Goal: Transaction & Acquisition: Purchase product/service

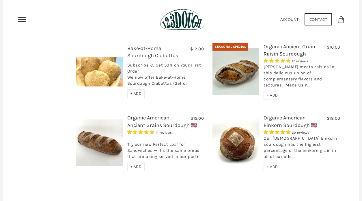
scroll to position [240, 0]
click at [268, 164] on span "+ ADD" at bounding box center [272, 166] width 11 height 5
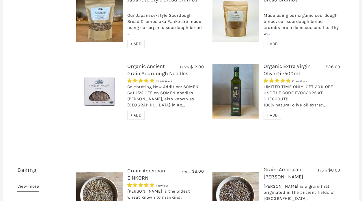
scroll to position [560, 0]
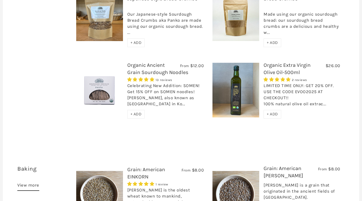
click at [134, 112] on span "+ ADD" at bounding box center [136, 114] width 11 height 5
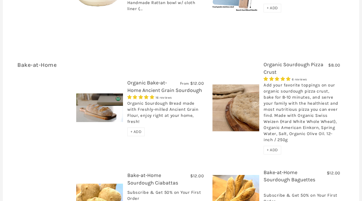
scroll to position [918, 0]
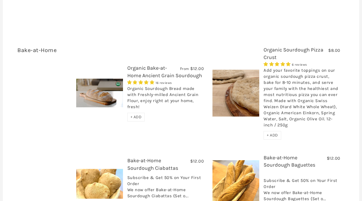
click at [273, 133] on span "+ ADD" at bounding box center [272, 135] width 11 height 5
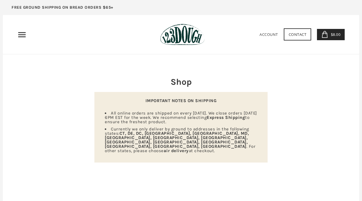
scroll to position [0, 0]
click at [338, 36] on span "$8.00" at bounding box center [335, 34] width 11 height 5
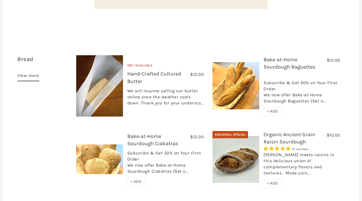
scroll to position [156, 0]
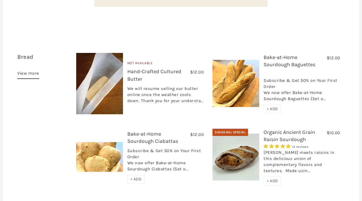
click at [274, 106] on span "+ ADD" at bounding box center [272, 108] width 11 height 5
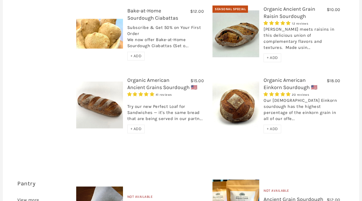
scroll to position [279, 0]
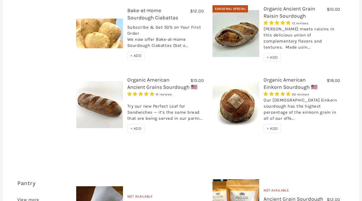
click at [275, 126] on span "+ ADD" at bounding box center [272, 128] width 11 height 5
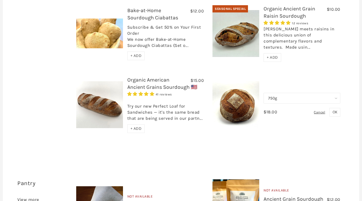
click at [336, 110] on span "OK" at bounding box center [335, 112] width 5 height 5
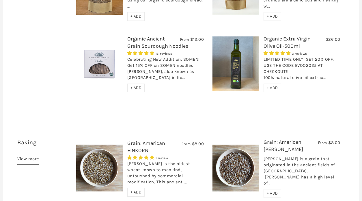
scroll to position [586, 0]
click at [136, 86] on span "+ ADD" at bounding box center [136, 88] width 11 height 5
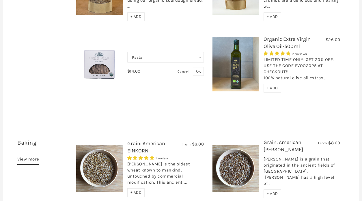
click at [200, 69] on span "OK" at bounding box center [198, 71] width 5 height 5
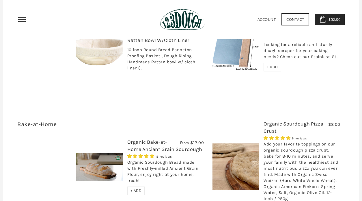
scroll to position [843, 0]
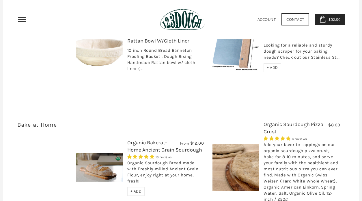
click at [337, 18] on span "$60.00" at bounding box center [333, 19] width 13 height 5
